Goal: Check status: Check status

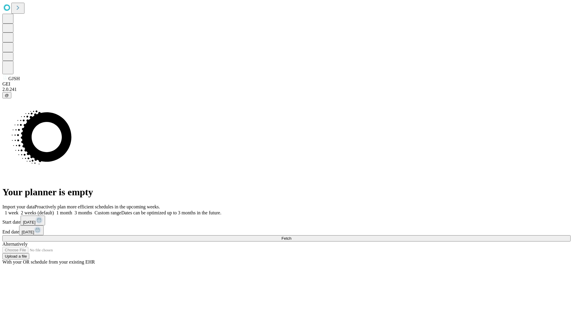
click at [291, 236] on span "Fetch" at bounding box center [286, 238] width 10 height 4
